Goal: Task Accomplishment & Management: Complete application form

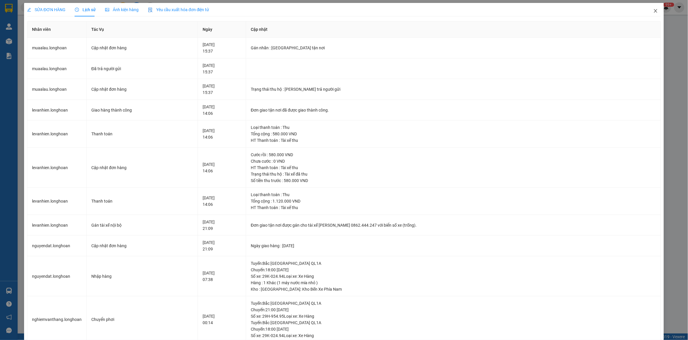
click at [648, 15] on span "Close" at bounding box center [655, 11] width 16 height 16
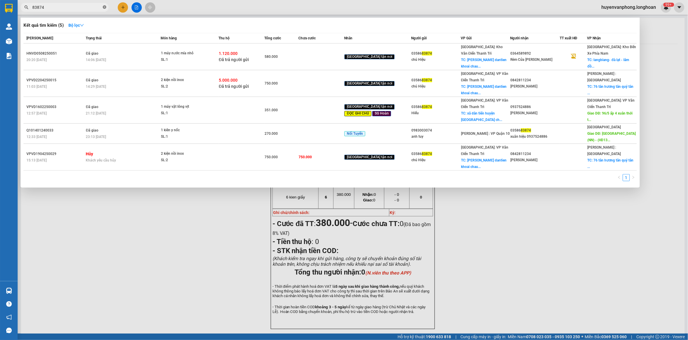
click at [104, 8] on icon "close-circle" at bounding box center [105, 7] width 4 height 4
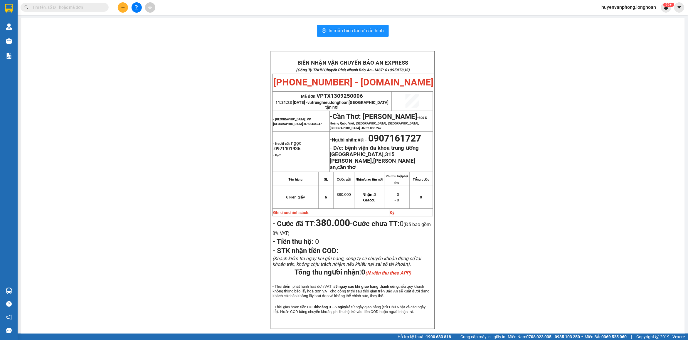
click at [63, 8] on input "text" at bounding box center [66, 7] width 69 height 6
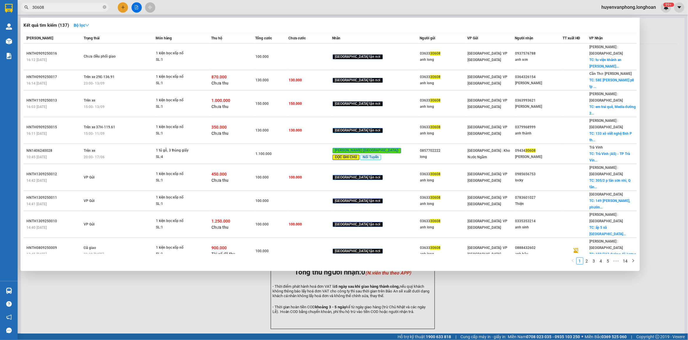
type input "30608"
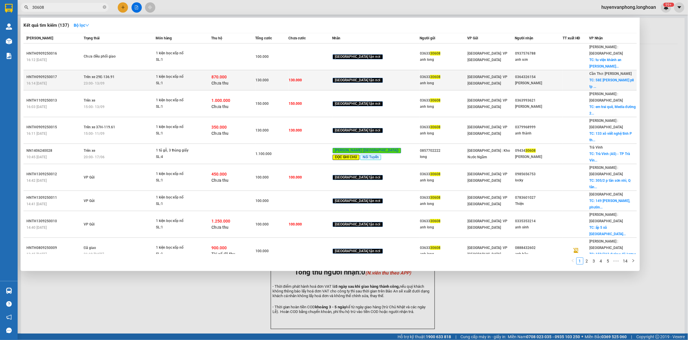
click at [255, 74] on div "870.000 Chưa thu" at bounding box center [233, 80] width 43 height 12
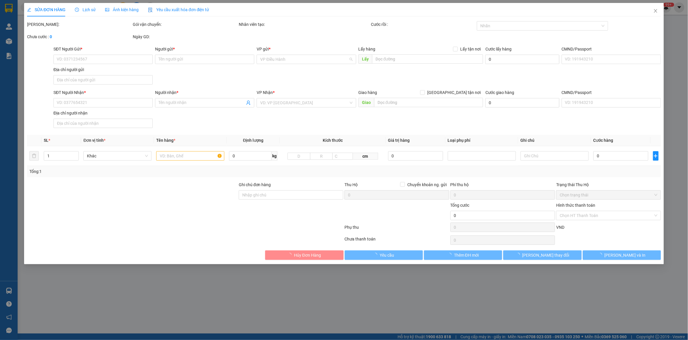
type input "0363330608"
type input "anh long"
type input "0364326154"
type input "[PERSON_NAME]"
checkbox input "true"
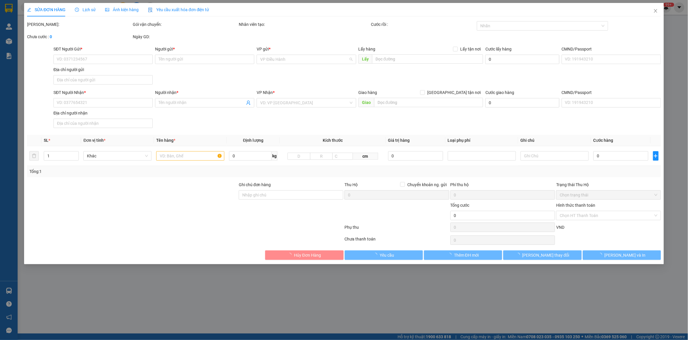
type input "58E [PERSON_NAME] p8 tp vĩnh long"
type input "130.000"
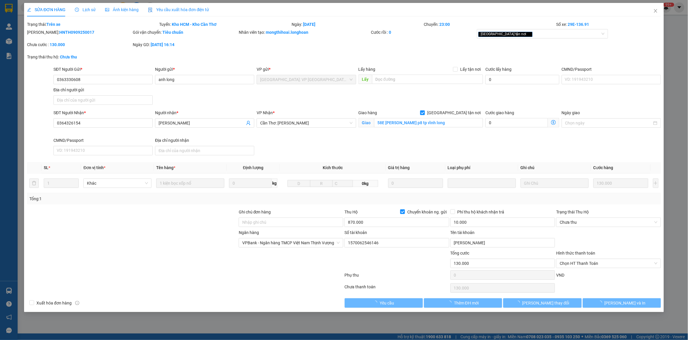
click at [91, 12] on div "Lịch sử" at bounding box center [85, 9] width 21 height 6
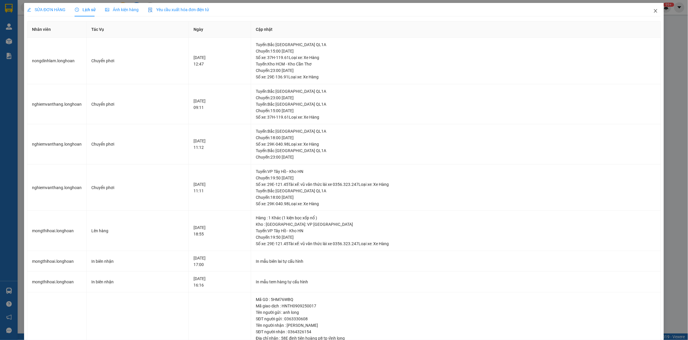
drag, startPoint x: 651, startPoint y: 13, endPoint x: 192, endPoint y: 13, distance: 458.5
click at [653, 13] on icon "close" at bounding box center [655, 11] width 5 height 5
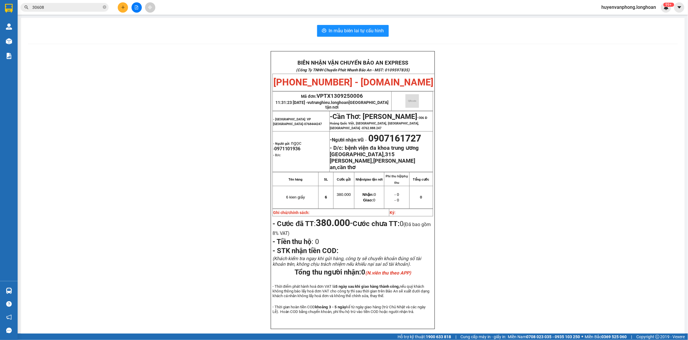
click at [88, 6] on input "30608" at bounding box center [66, 7] width 69 height 6
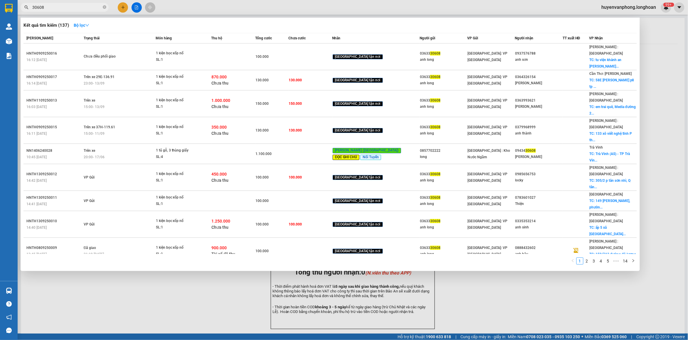
click at [88, 6] on input "30608" at bounding box center [66, 7] width 69 height 6
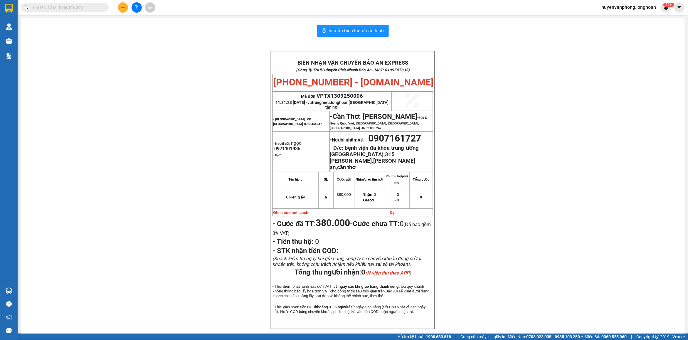
paste input "0966555437"
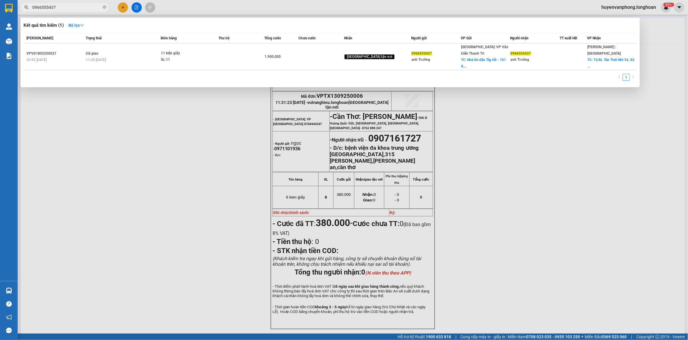
type input "0966555437"
